Goal: Task Accomplishment & Management: Use online tool/utility

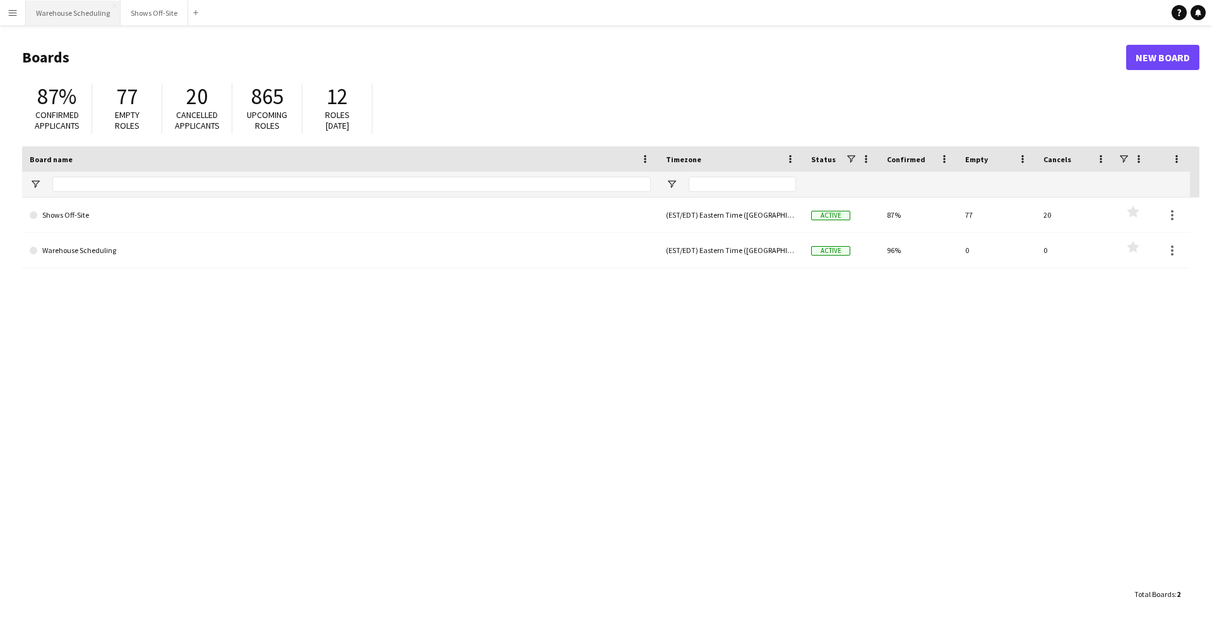
click at [91, 11] on button "Warehouse Scheduling Close" at bounding box center [73, 13] width 95 height 25
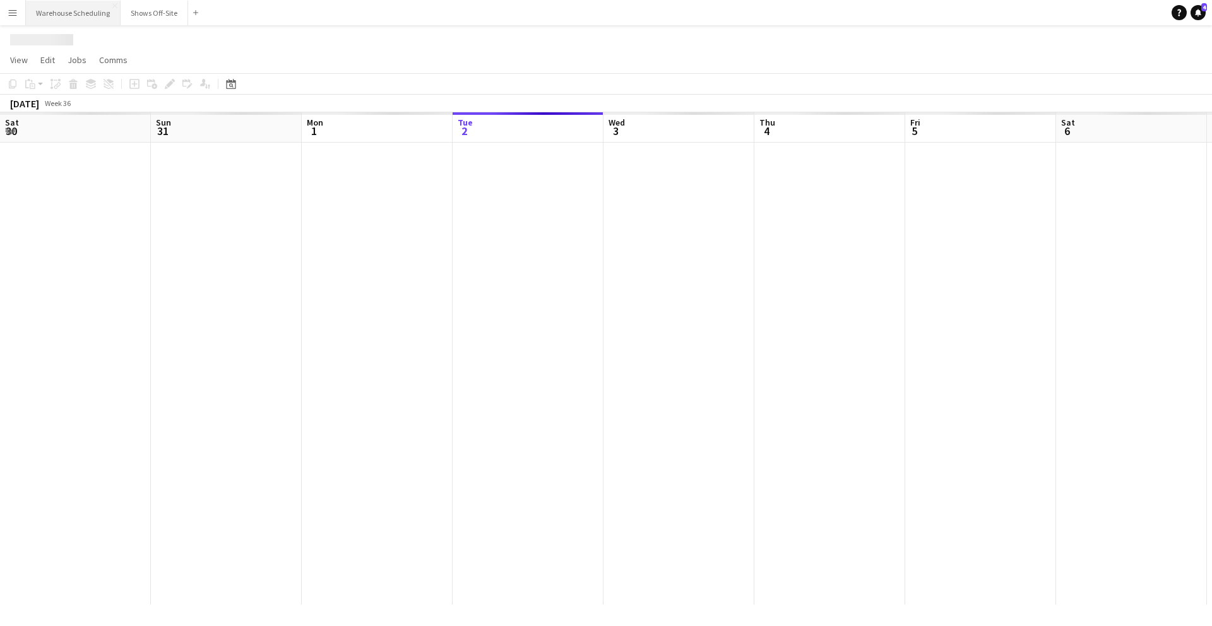
scroll to position [0, 302]
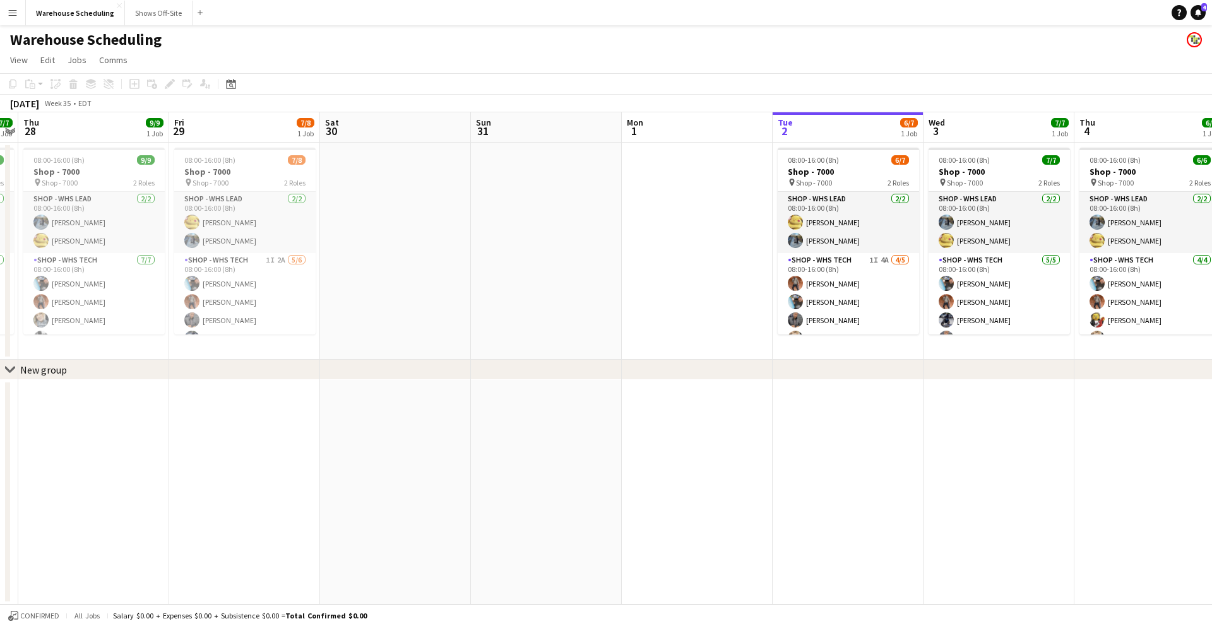
drag, startPoint x: 122, startPoint y: 133, endPoint x: 741, endPoint y: 199, distance: 621.5
click at [742, 199] on app-calendar-viewport "Tue 26 Wed 27 7/7 1 Job Thu 28 9/9 1 Job Fri 29 7/8 1 Job Sat 30 Sun 31 Mon 1 T…" at bounding box center [606, 358] width 1212 height 492
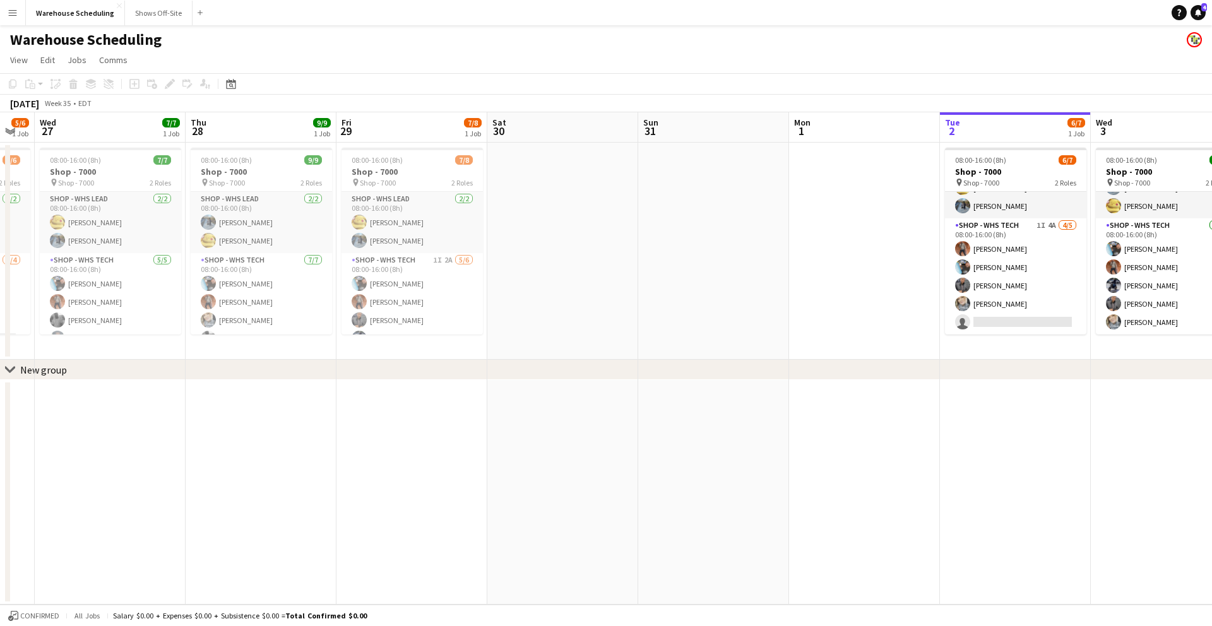
scroll to position [0, 264]
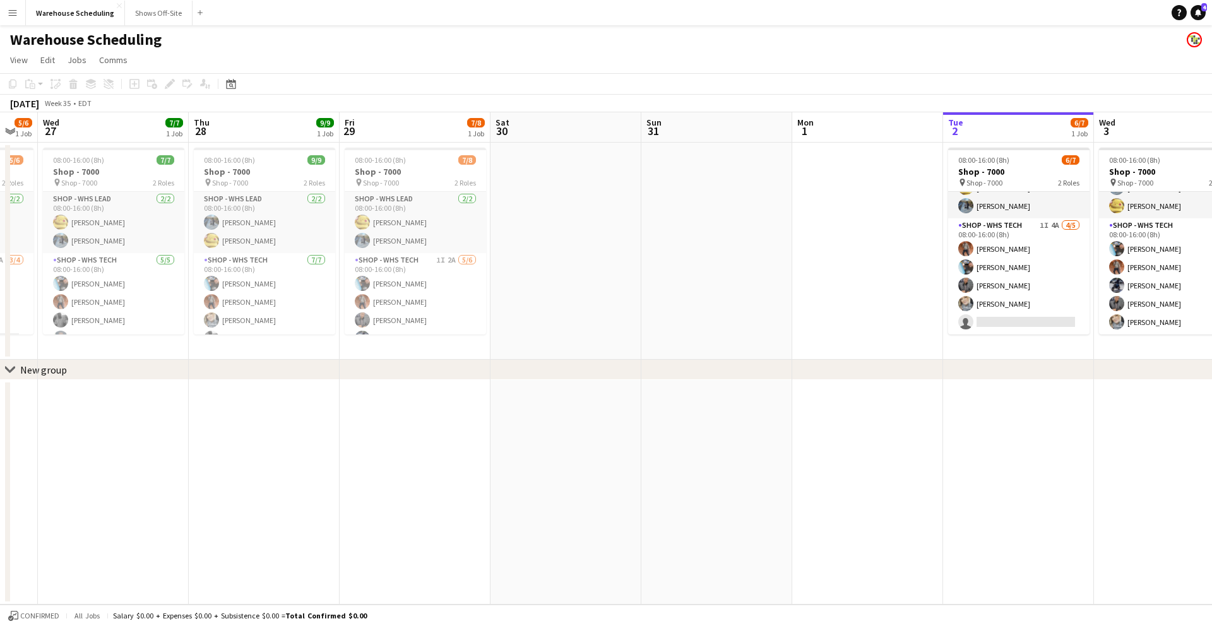
drag, startPoint x: 264, startPoint y: 116, endPoint x: 437, endPoint y: 126, distance: 173.3
click at [437, 126] on app-calendar-viewport "Mon 25 5/5 1 Job Tue 26 5/6 1 Job Wed 27 7/7 1 Job Thu 28 9/9 1 Job Fri 29 7/8 …" at bounding box center [606, 358] width 1212 height 492
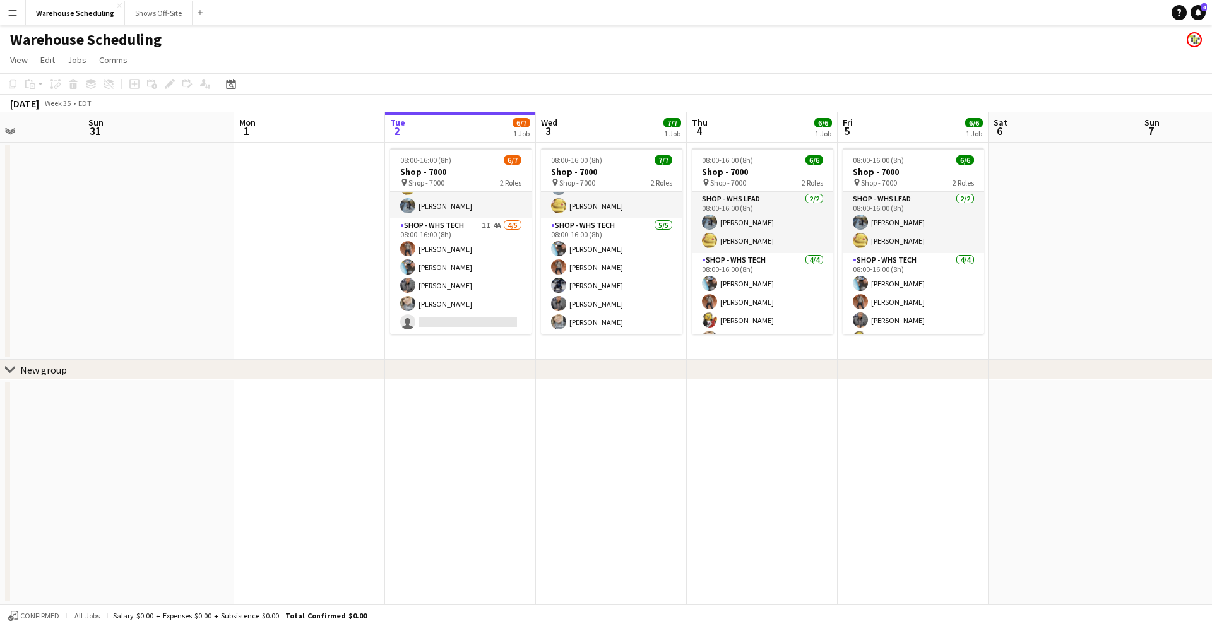
scroll to position [0, 431]
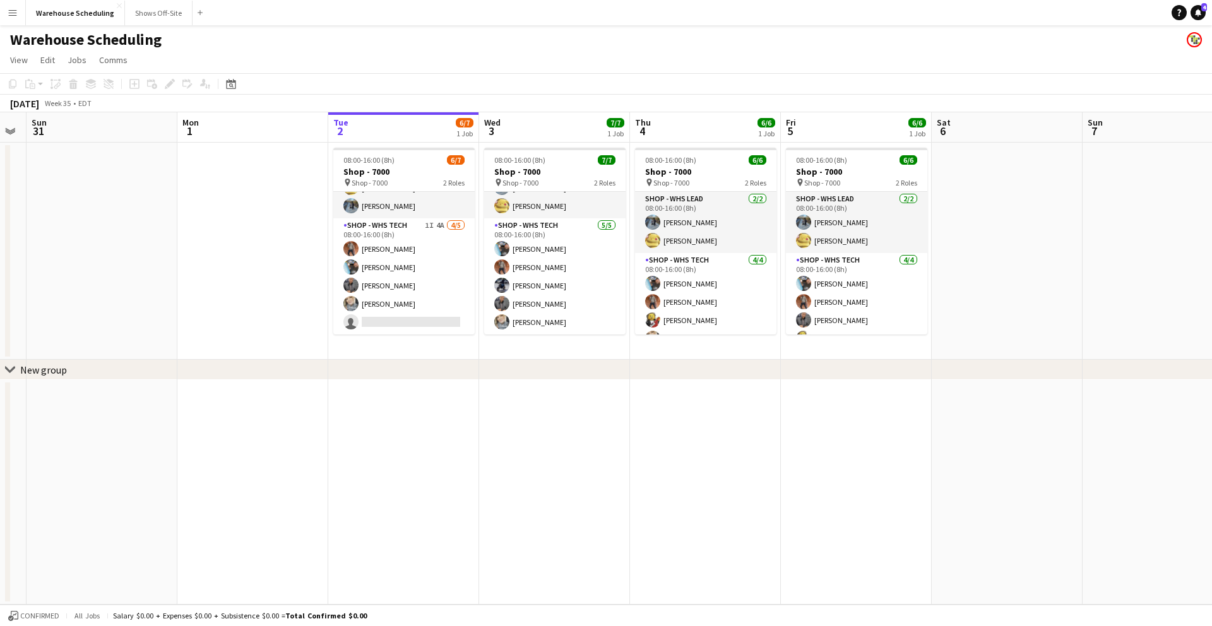
drag, startPoint x: 862, startPoint y: 131, endPoint x: 235, endPoint y: 137, distance: 626.9
click at [242, 141] on app-calendar-viewport "Thu 28 9/9 1 Job Fri 29 7/8 1 Job Sat 30 Sun 31 Mon 1 Tue 2 6/7 1 Job Wed 3 7/7…" at bounding box center [606, 358] width 1212 height 492
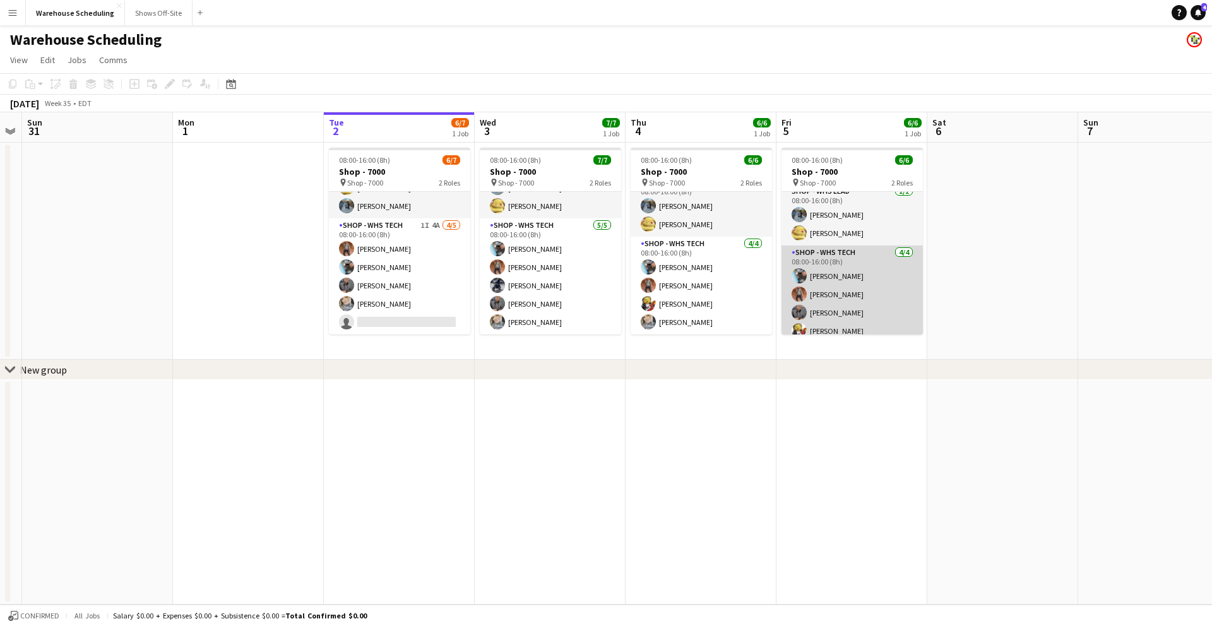
scroll to position [16, 0]
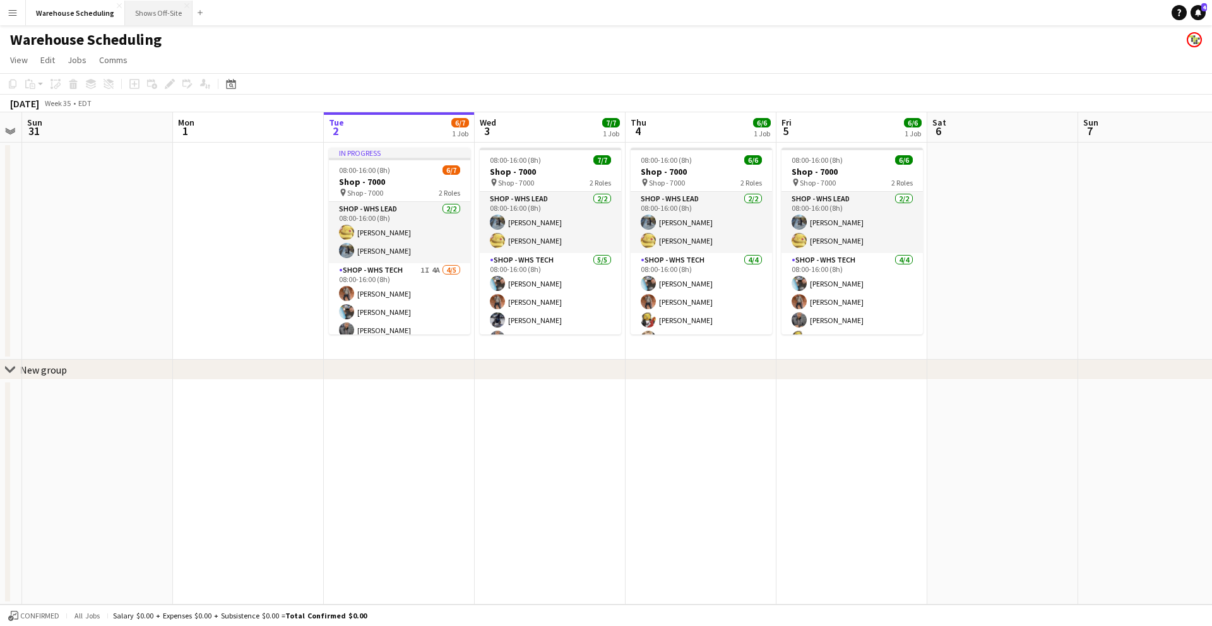
click at [150, 13] on button "Shows Off-Site Close" at bounding box center [159, 13] width 68 height 25
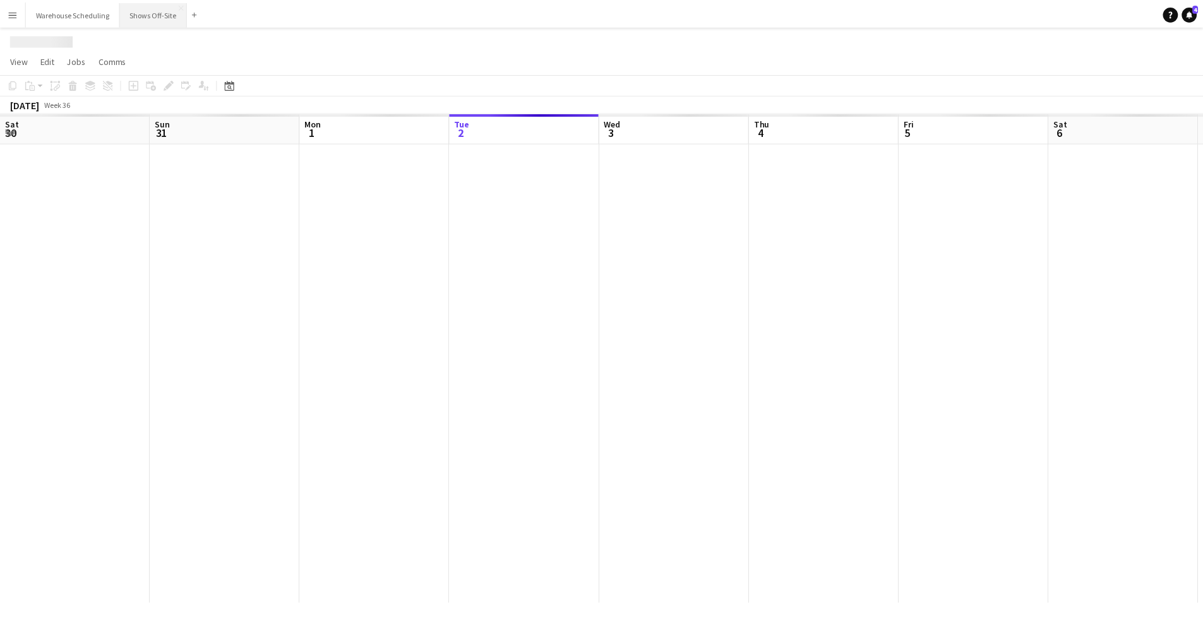
scroll to position [0, 302]
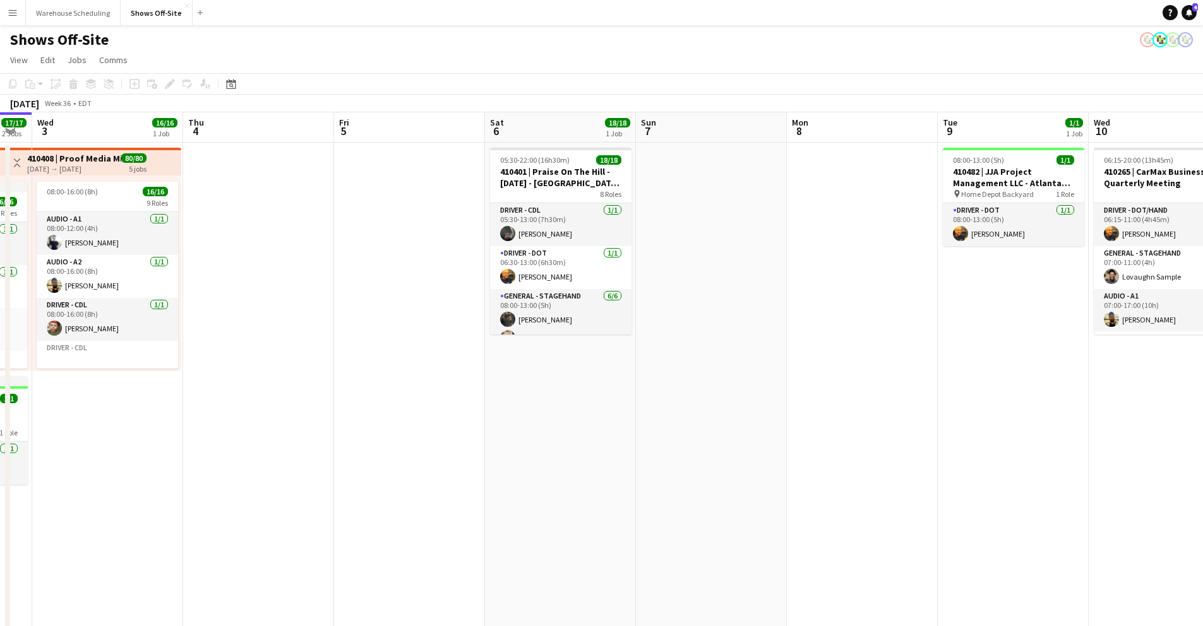
drag, startPoint x: 638, startPoint y: 134, endPoint x: 336, endPoint y: 128, distance: 301.8
click at [167, 97] on app-calendar "Copy Paste Paste Command V Paste with crew Command Shift V Paste linked Job [GE…" at bounding box center [601, 520] width 1203 height 895
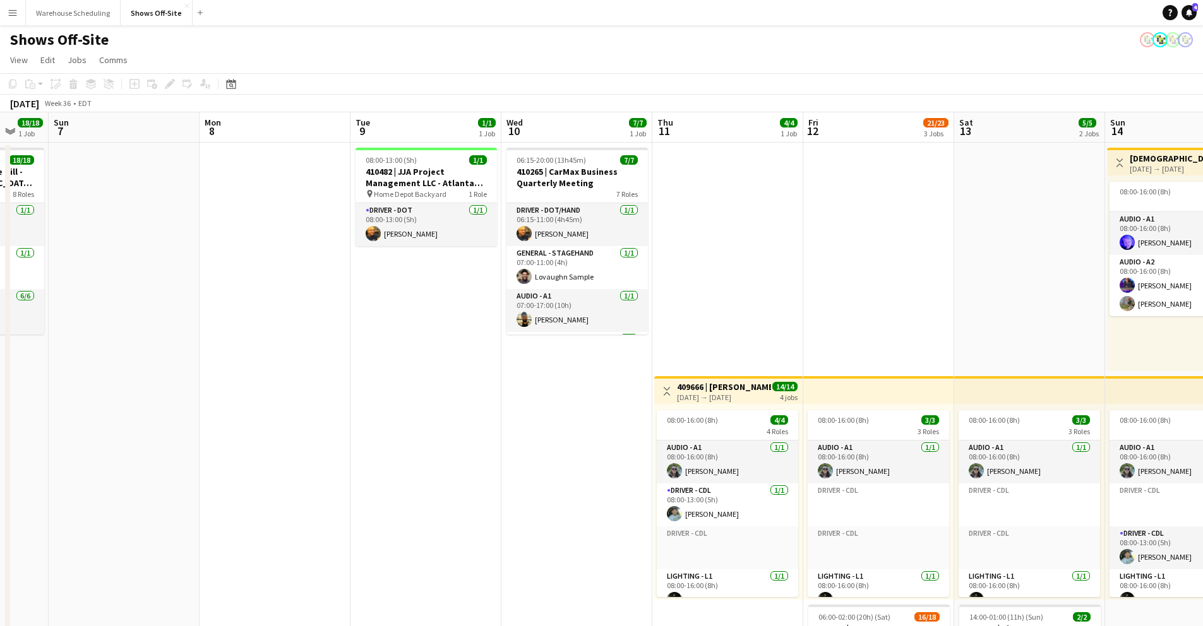
scroll to position [0, 405]
drag, startPoint x: 855, startPoint y: 136, endPoint x: 268, endPoint y: 152, distance: 588.0
click at [268, 153] on app-calendar-viewport "Thu 4 Fri 5 Sat 6 18/18 1 Job Sun 7 Mon 8 Tue 9 1/1 1 Job Wed 10 7/7 1 Job Thu …" at bounding box center [601, 539] width 1203 height 855
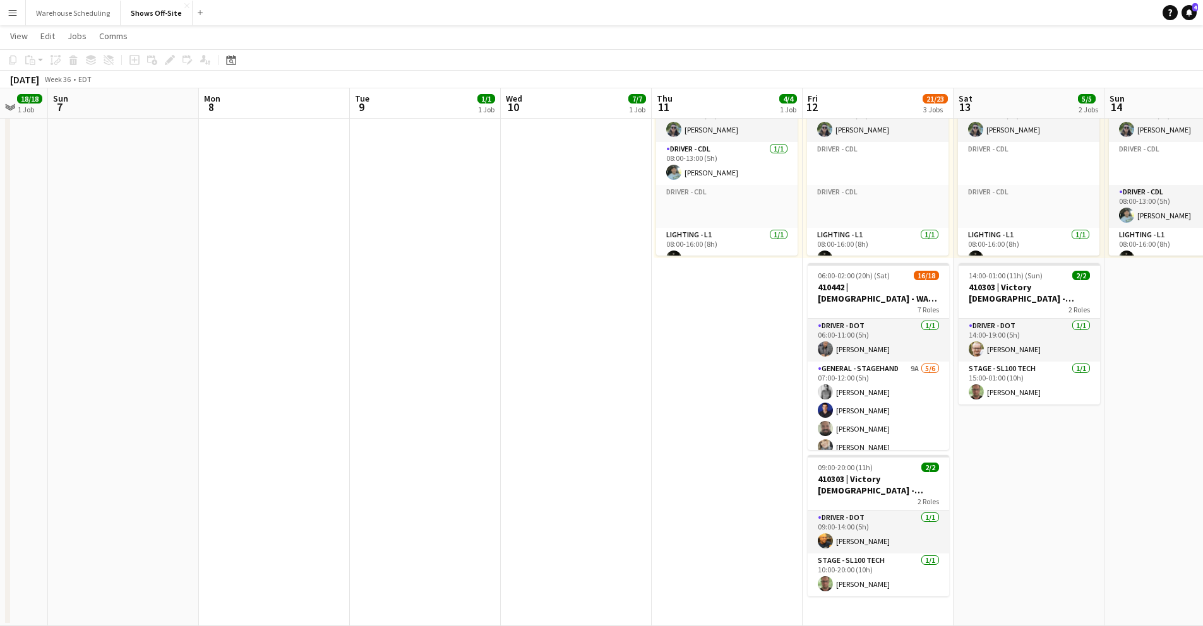
scroll to position [3, 0]
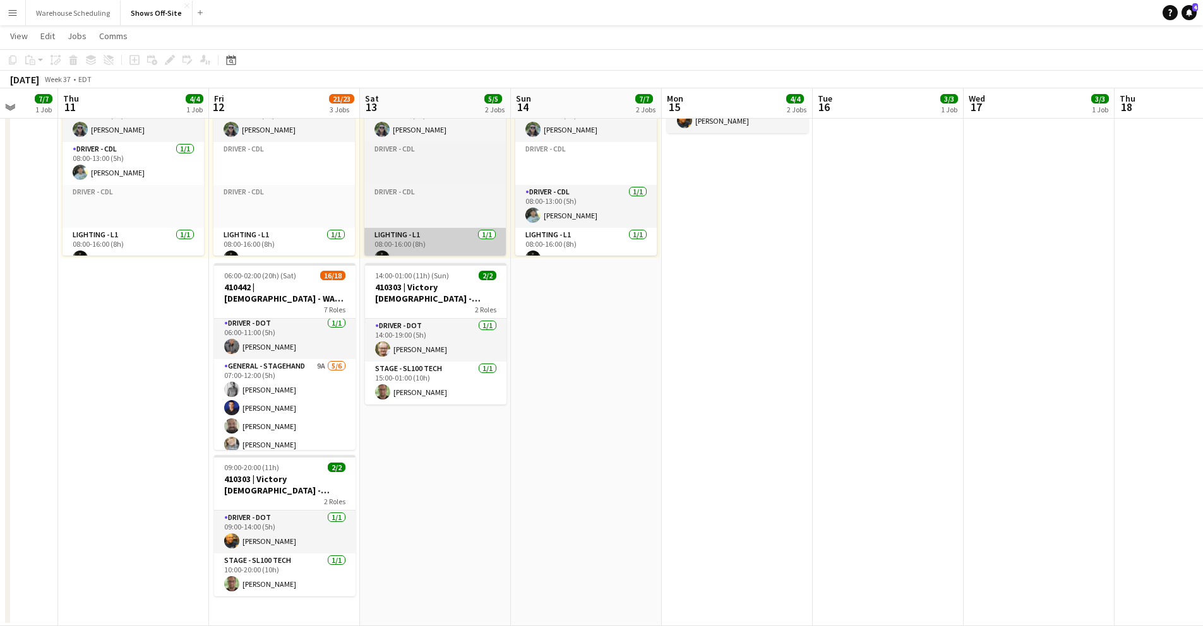
drag, startPoint x: 769, startPoint y: 109, endPoint x: 462, endPoint y: 232, distance: 330.6
click at [196, 136] on app-calendar-viewport "Mon 8 Tue 9 1/1 1 Job Wed 10 7/7 1 Job Thu 11 4/4 1 Job Fri 12 21/23 3 Jobs Sat…" at bounding box center [601, 167] width 1203 height 917
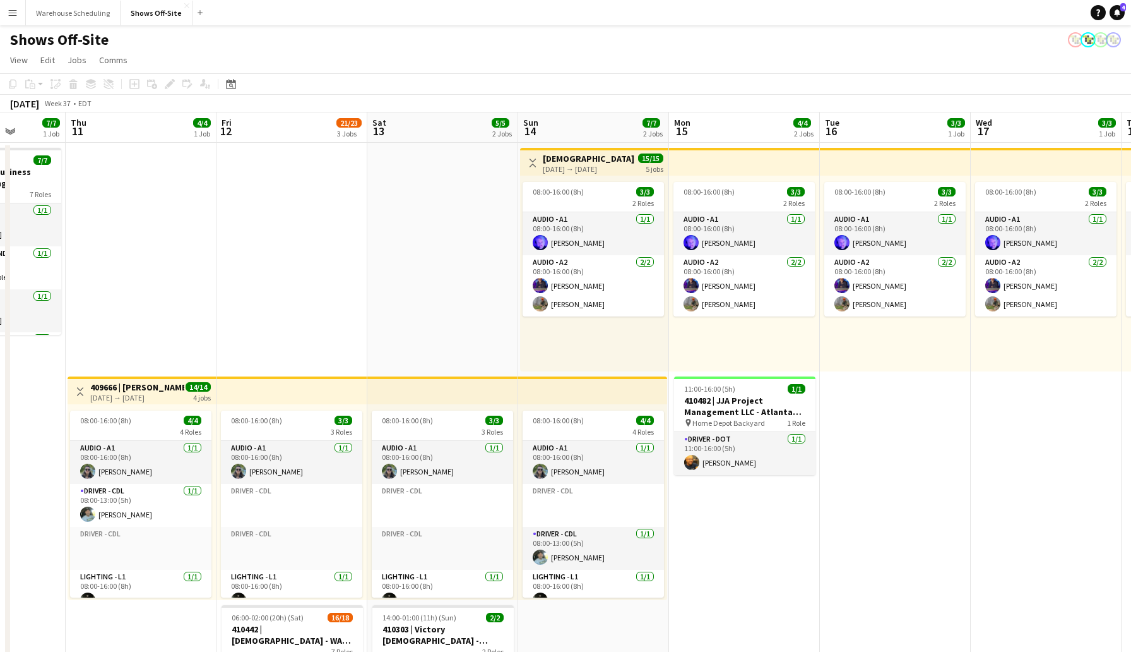
scroll to position [0, 387]
